Goal: Task Accomplishment & Management: Use online tool/utility

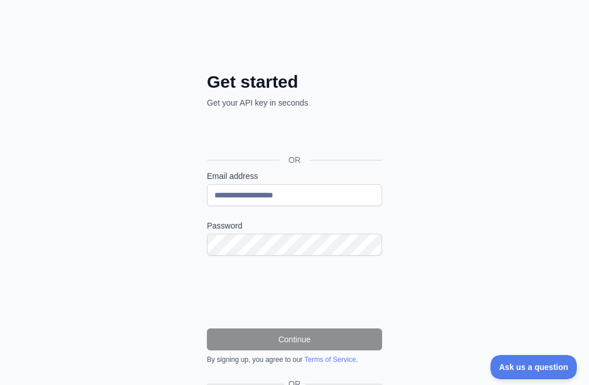
scroll to position [88, 0]
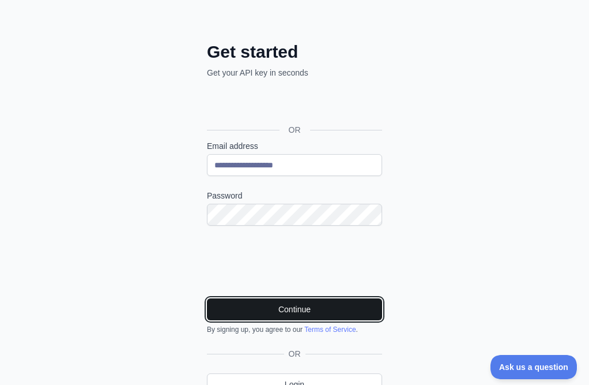
click at [207, 298] on button "Continue" at bounding box center [294, 309] width 175 height 22
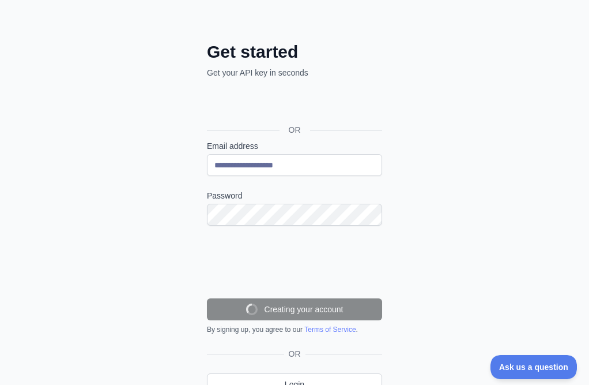
scroll to position [51, 0]
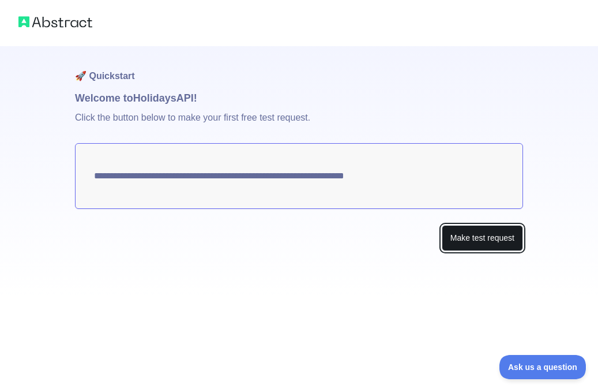
click at [464, 238] on button "Make test request" at bounding box center [482, 238] width 81 height 26
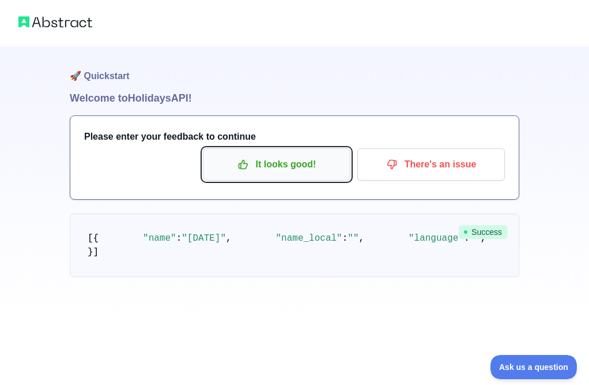
click at [280, 170] on p "It looks good!" at bounding box center [277, 165] width 130 height 20
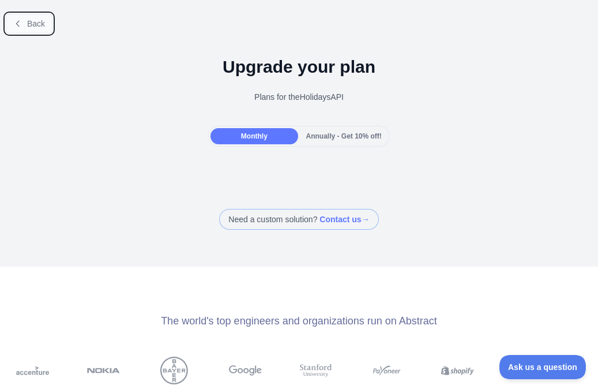
click at [37, 23] on span "Back" at bounding box center [36, 23] width 18 height 9
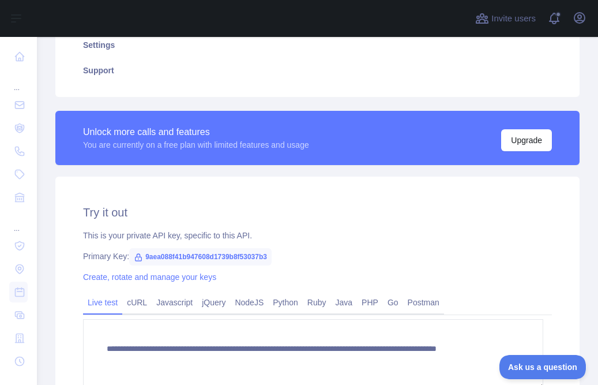
scroll to position [288, 0]
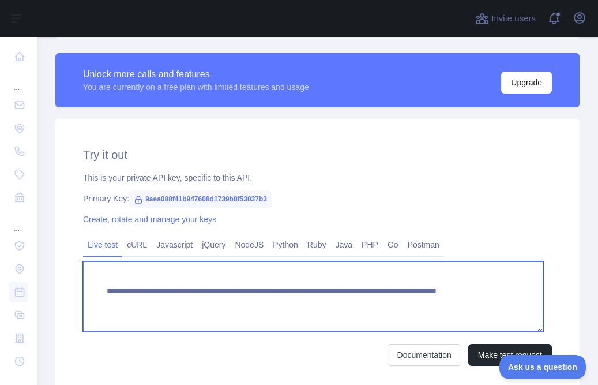
drag, startPoint x: 106, startPoint y: 288, endPoint x: 466, endPoint y: 300, distance: 360.6
click at [466, 300] on textarea "**********" at bounding box center [313, 296] width 460 height 70
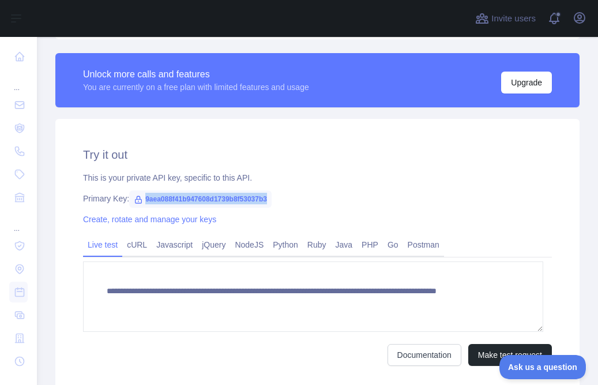
drag, startPoint x: 142, startPoint y: 198, endPoint x: 285, endPoint y: 194, distance: 143.1
click at [285, 194] on div "Primary Key: 9aea088f41b947608d1739b8f53037b3" at bounding box center [317, 199] width 469 height 12
copy span "9aea088f41b947608d1739b8f53037b3"
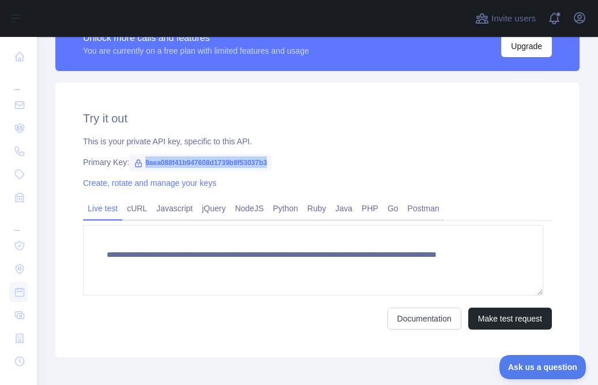
scroll to position [267, 0]
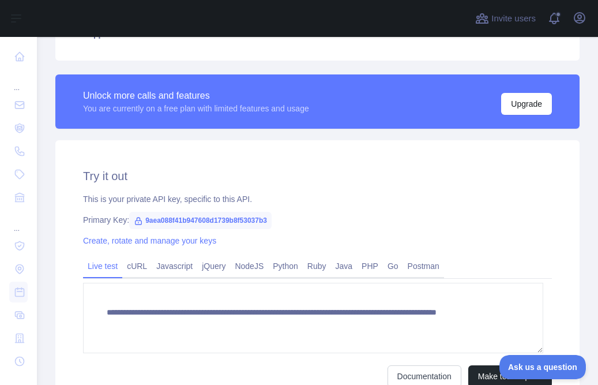
click at [269, 170] on h2 "Try it out" at bounding box center [317, 176] width 469 height 16
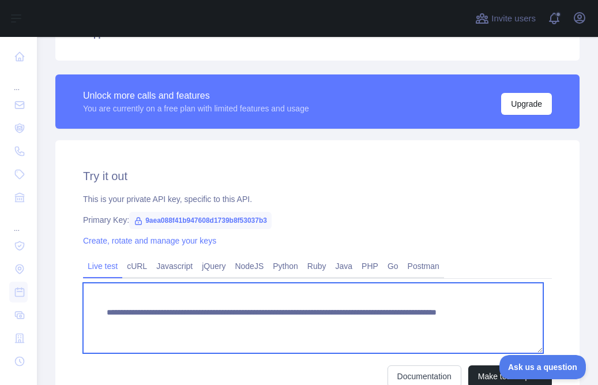
drag, startPoint x: 103, startPoint y: 312, endPoint x: 488, endPoint y: 340, distance: 385.6
click at [488, 340] on textarea "**********" at bounding box center [313, 318] width 460 height 70
